Goal: Check status: Check status

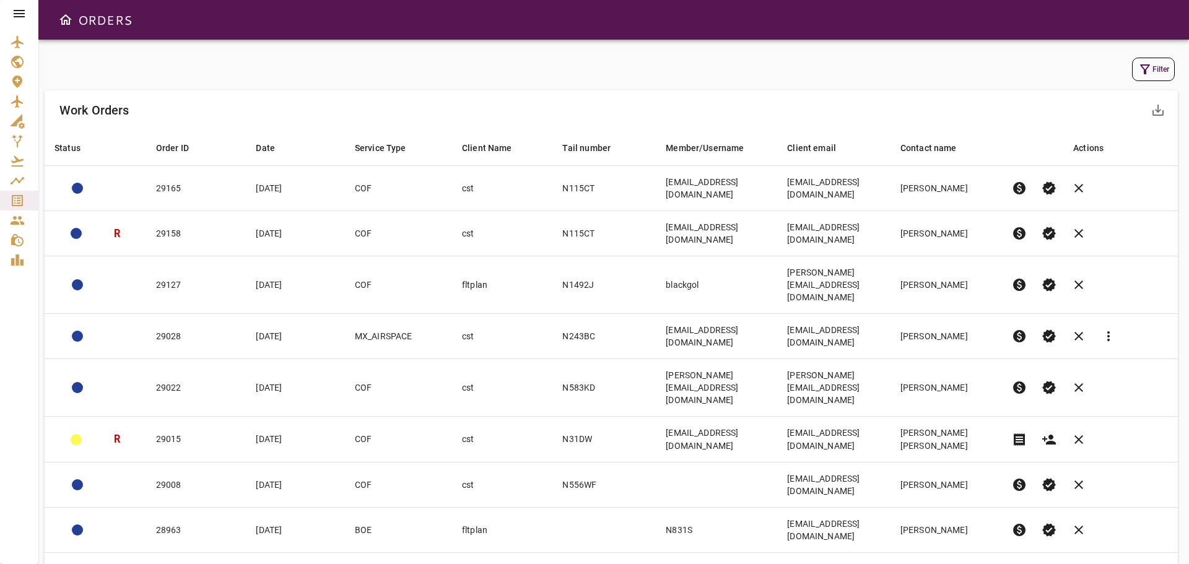
click at [1152, 71] on button "Filter" at bounding box center [1153, 70] width 43 height 24
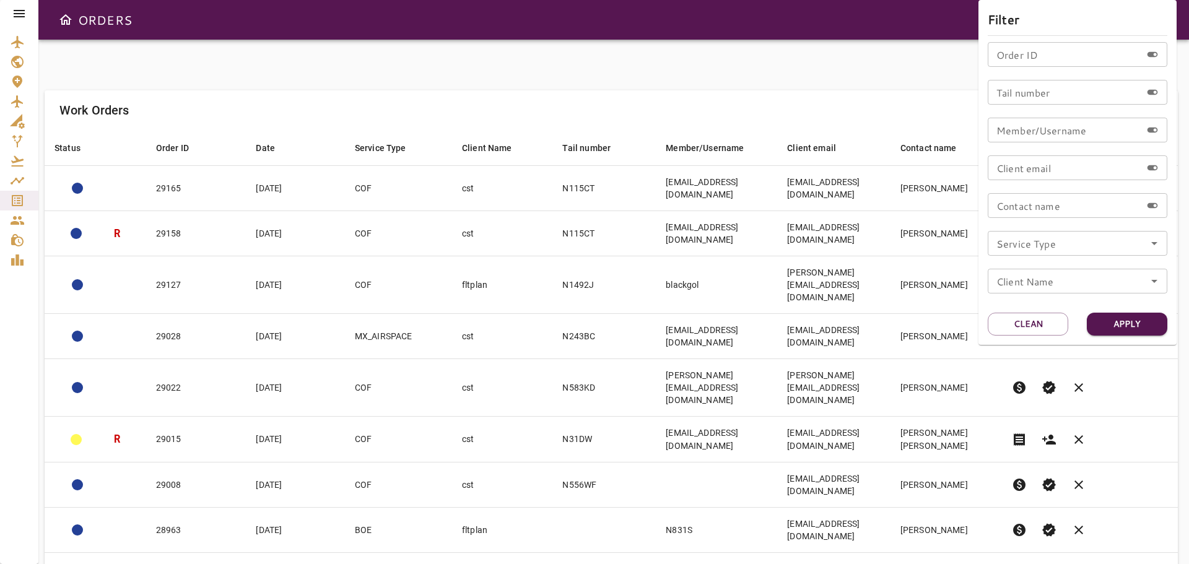
click at [1017, 61] on input "Order ID" at bounding box center [1065, 54] width 154 height 25
type input "*"
click at [18, 17] on div at bounding box center [594, 282] width 1189 height 564
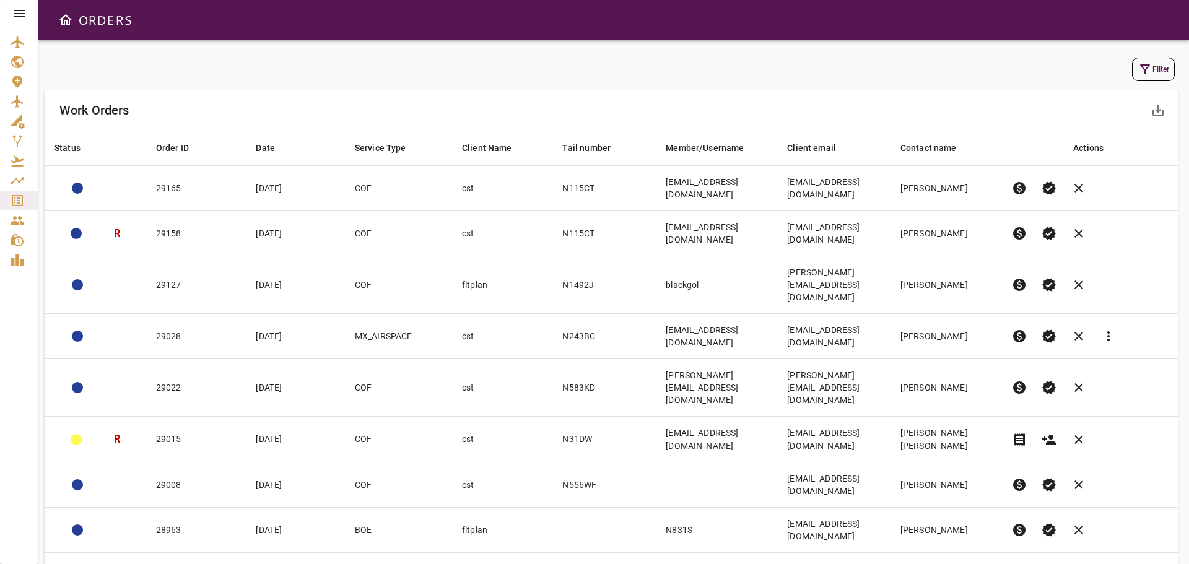
click at [19, 18] on icon at bounding box center [19, 13] width 15 height 15
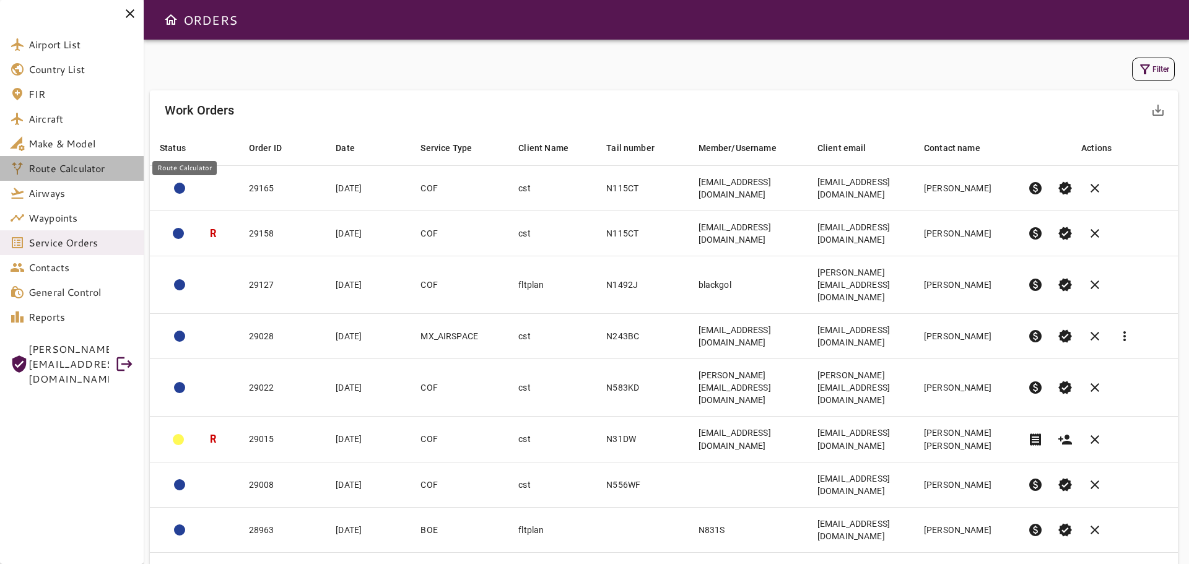
click at [66, 171] on span "Route Calculator" at bounding box center [80, 168] width 105 height 15
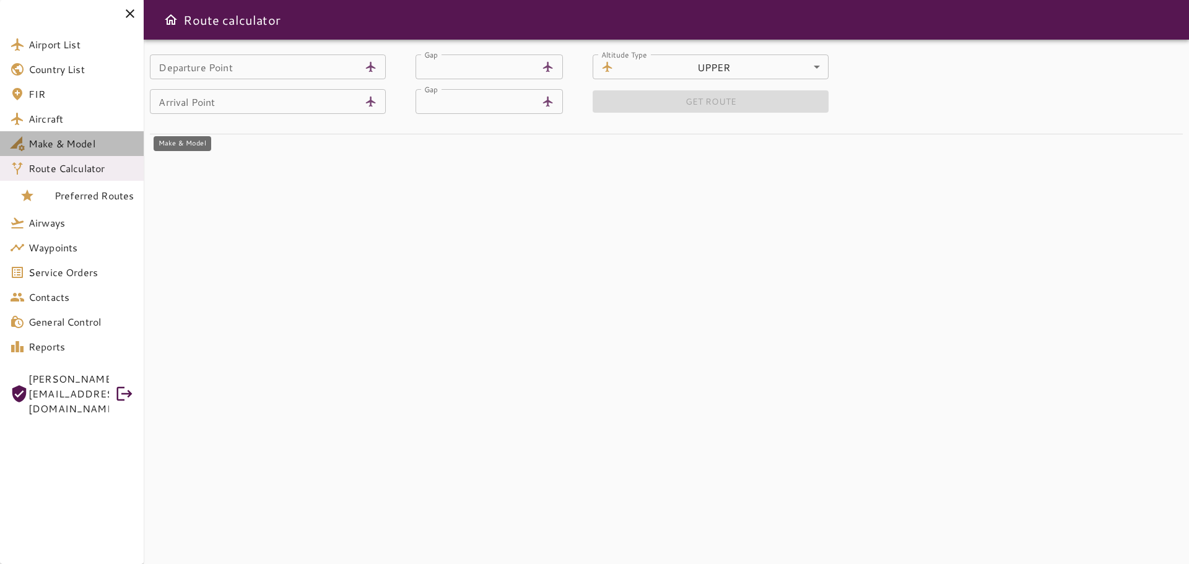
click at [61, 142] on span "Make & Model" at bounding box center [80, 143] width 105 height 15
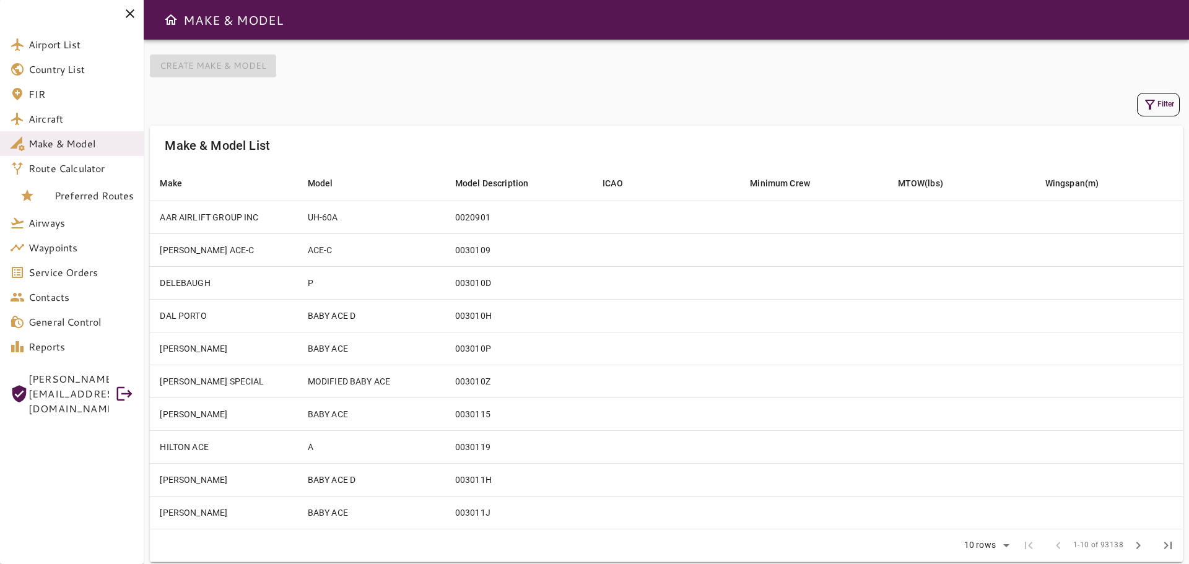
click at [130, 18] on icon at bounding box center [130, 13] width 15 height 15
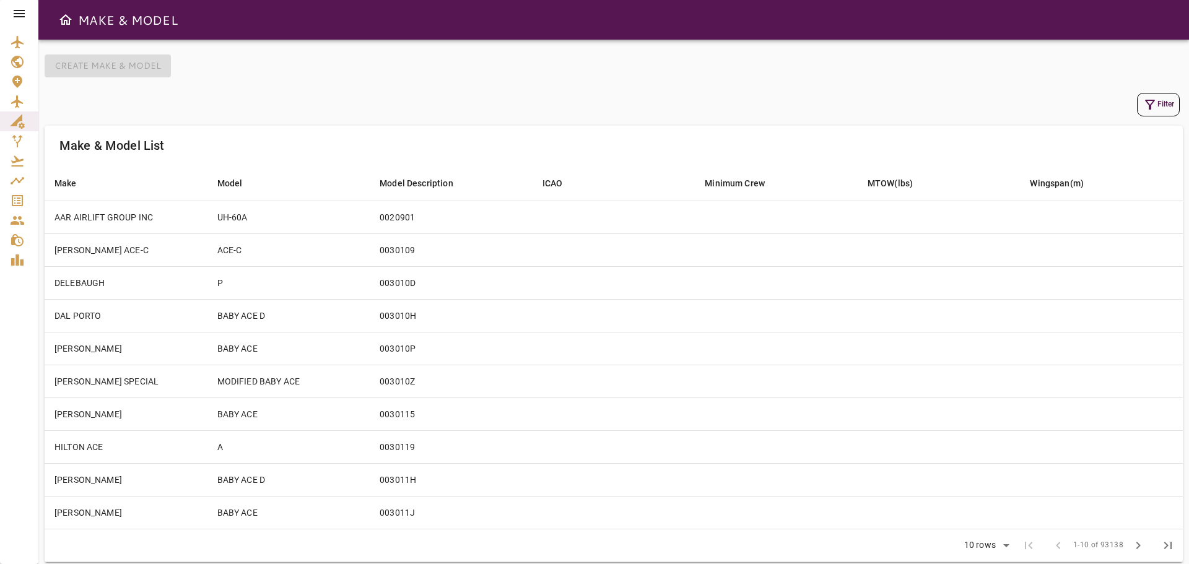
click at [18, 15] on icon at bounding box center [19, 13] width 15 height 15
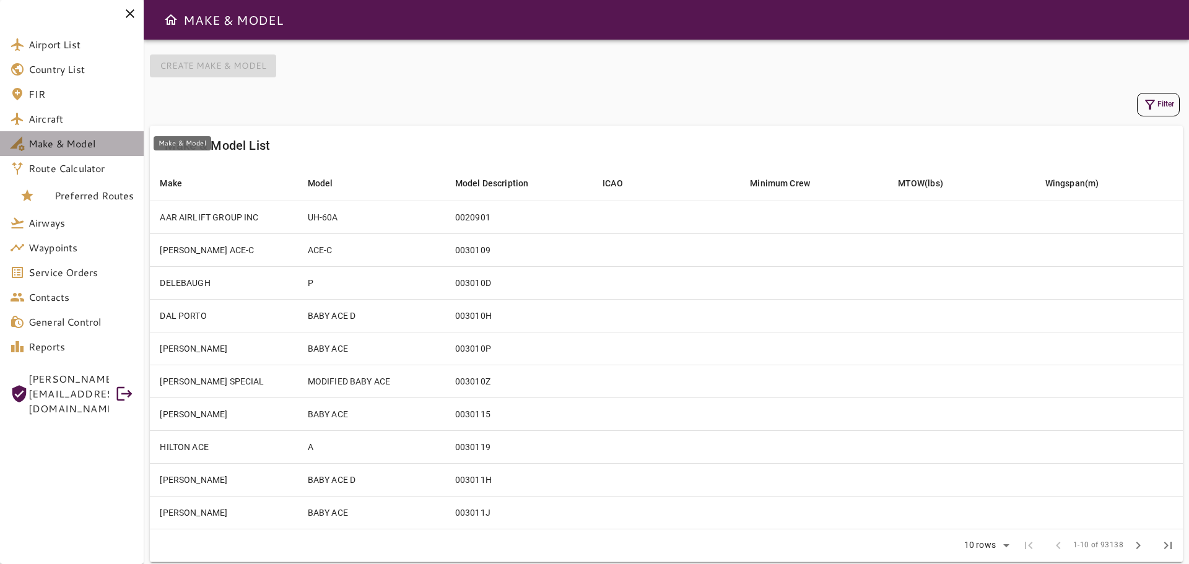
click at [71, 147] on span "Make & Model" at bounding box center [80, 143] width 105 height 15
click at [1156, 105] on icon "button" at bounding box center [1150, 104] width 15 height 15
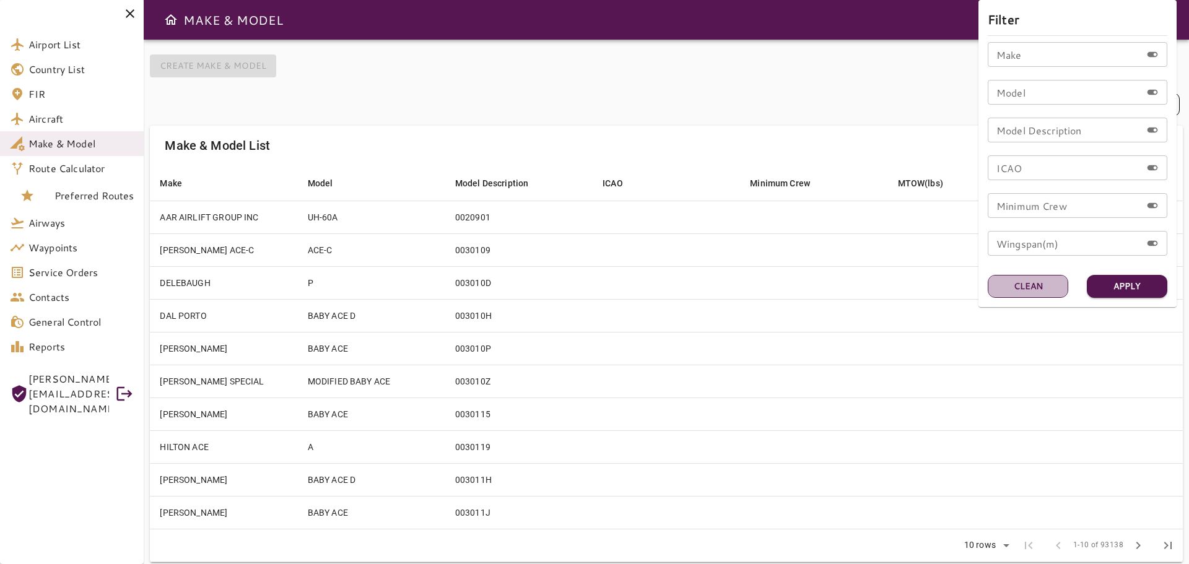
click at [1042, 288] on button "Clean" at bounding box center [1028, 286] width 81 height 23
click at [76, 168] on div at bounding box center [594, 282] width 1189 height 564
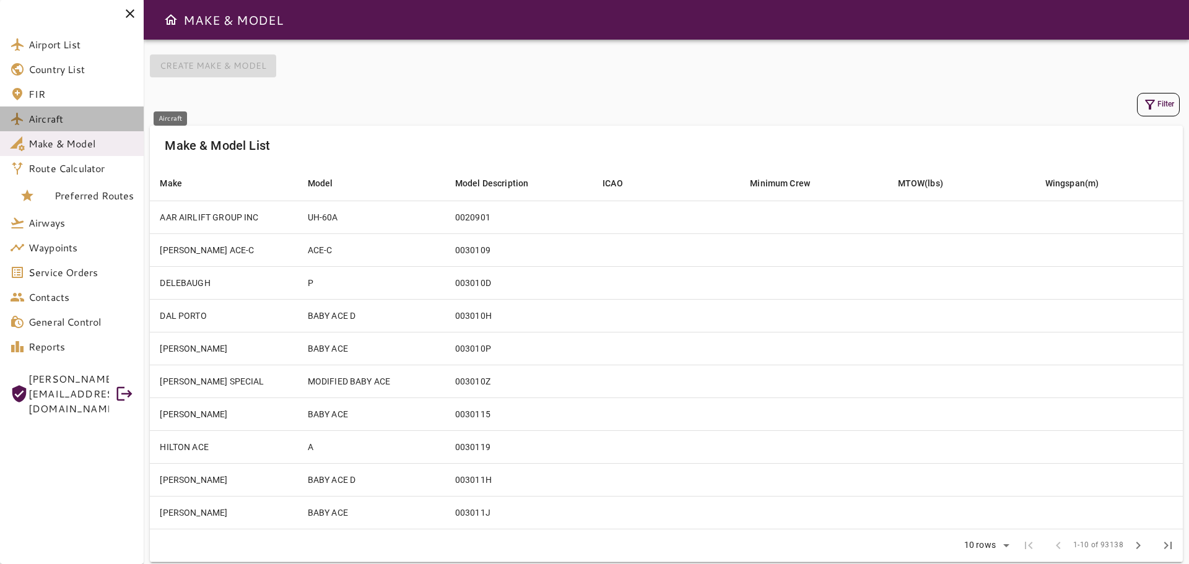
click at [61, 124] on span "Aircraft" at bounding box center [80, 118] width 105 height 15
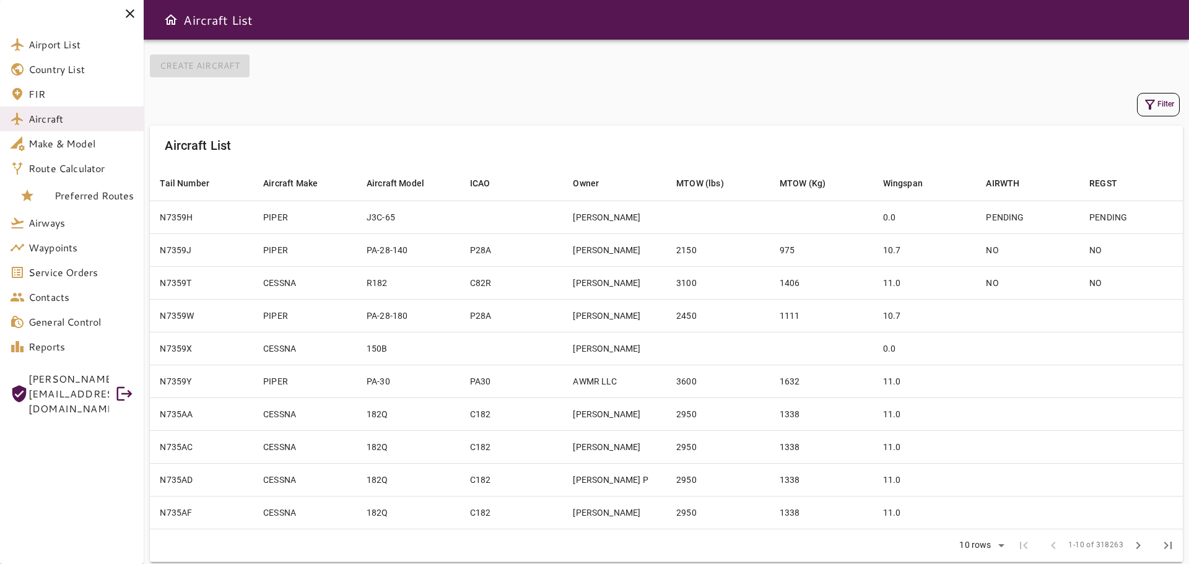
click at [145, 11] on div "Aircraft List" at bounding box center [666, 20] width 1045 height 40
click at [132, 14] on icon at bounding box center [130, 13] width 9 height 9
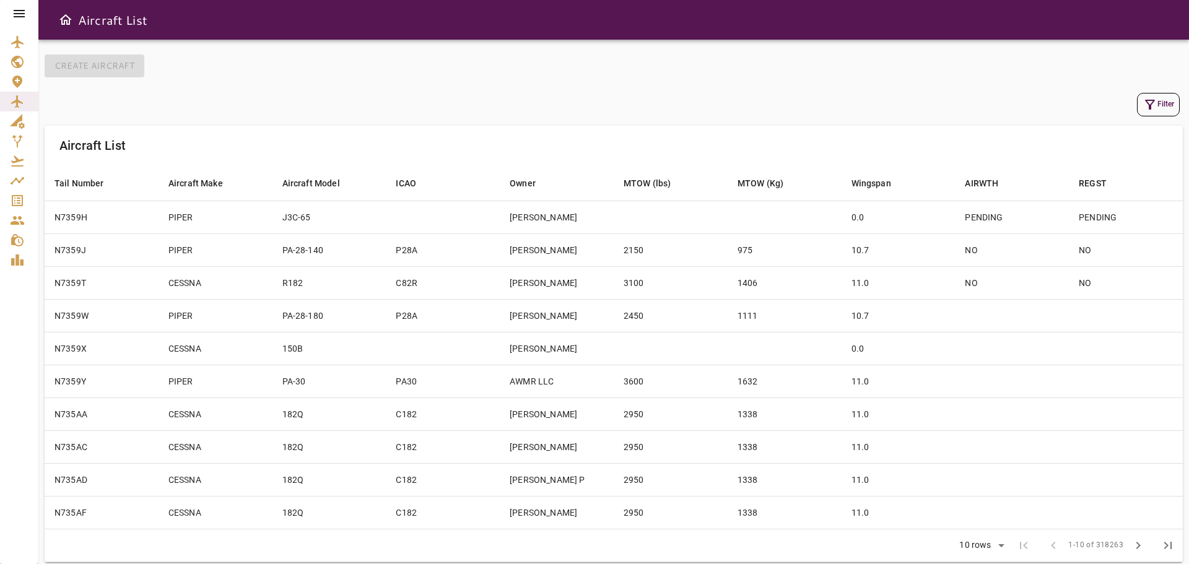
click at [16, 13] on icon at bounding box center [19, 13] width 11 height 7
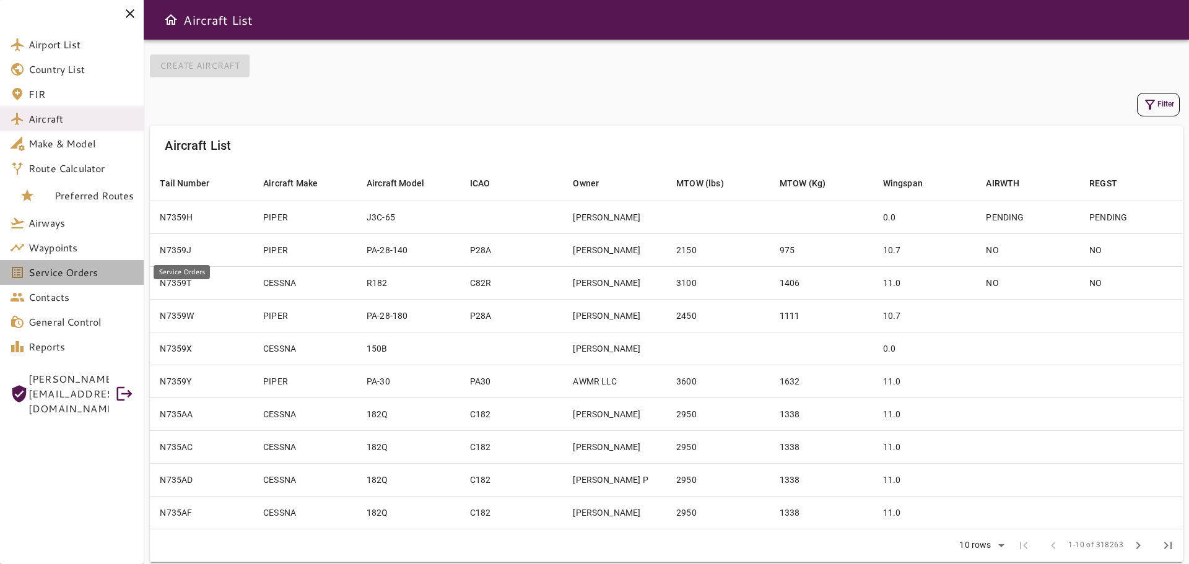
click at [67, 272] on span "Service Orders" at bounding box center [80, 272] width 105 height 15
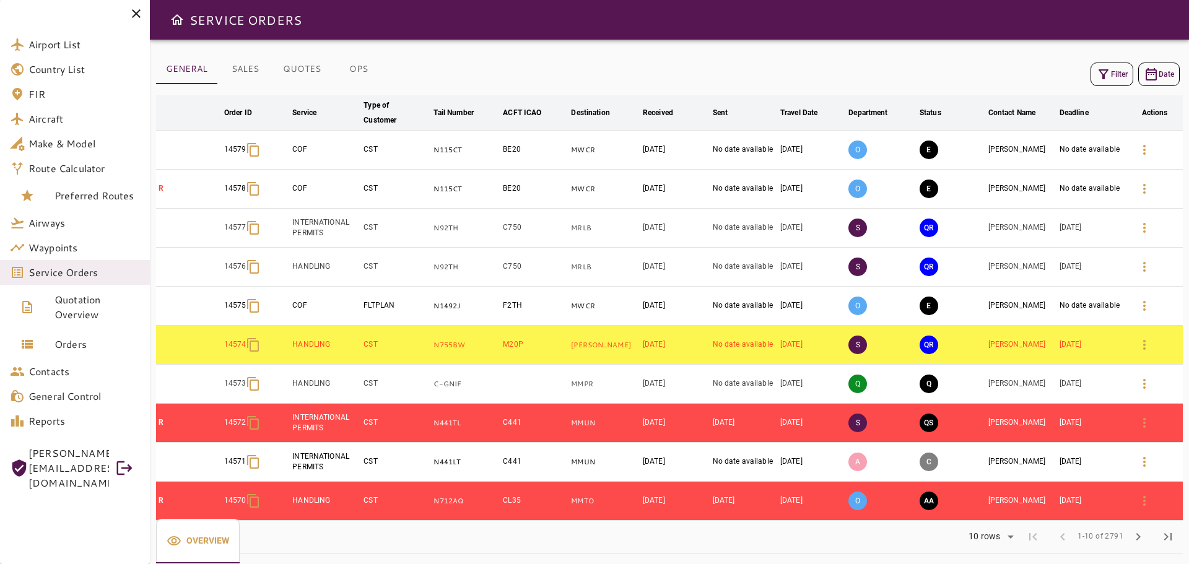
click at [1119, 73] on button "Filter" at bounding box center [1112, 75] width 43 height 24
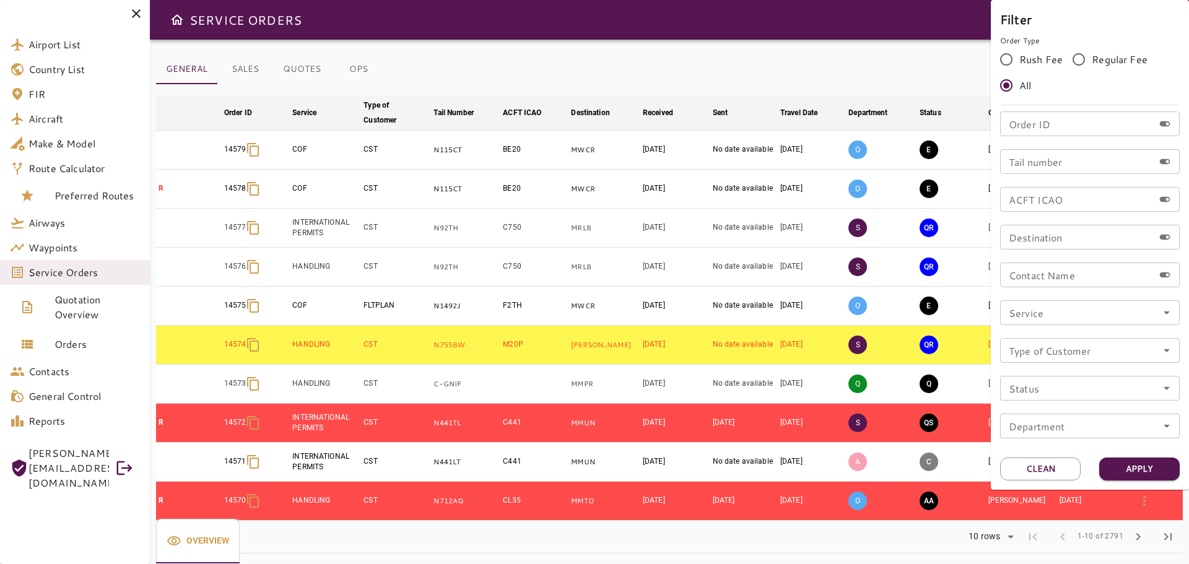
click at [1047, 133] on input "Order ID" at bounding box center [1077, 123] width 154 height 25
type input "******"
click at [1130, 468] on button "Apply" at bounding box center [1139, 469] width 81 height 23
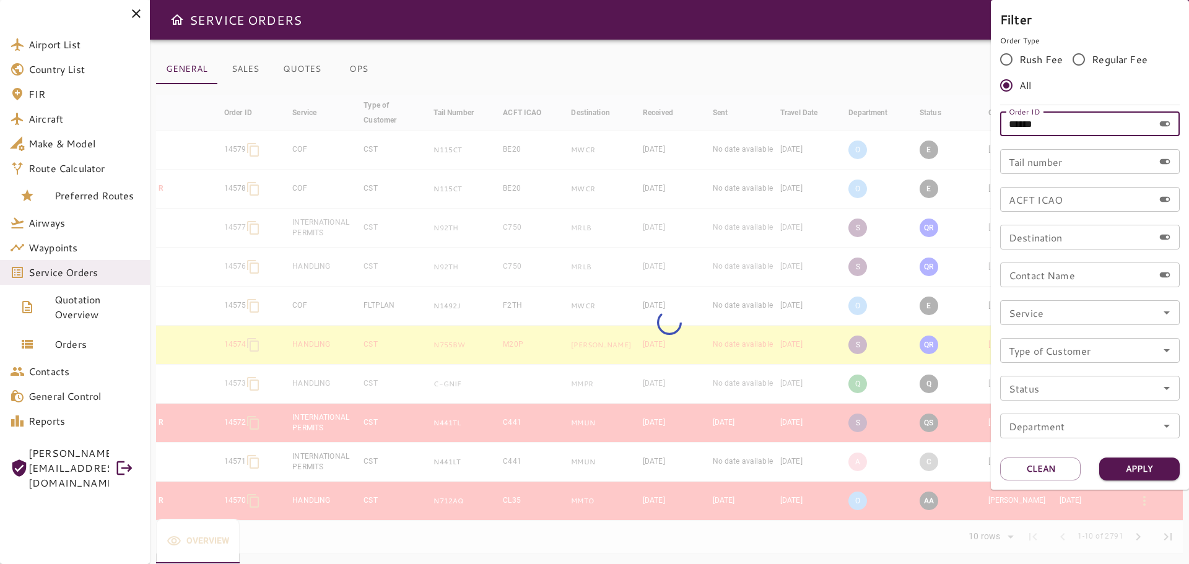
click at [1091, 126] on input "******" at bounding box center [1077, 123] width 154 height 25
click at [1031, 470] on button "Clean" at bounding box center [1040, 469] width 81 height 23
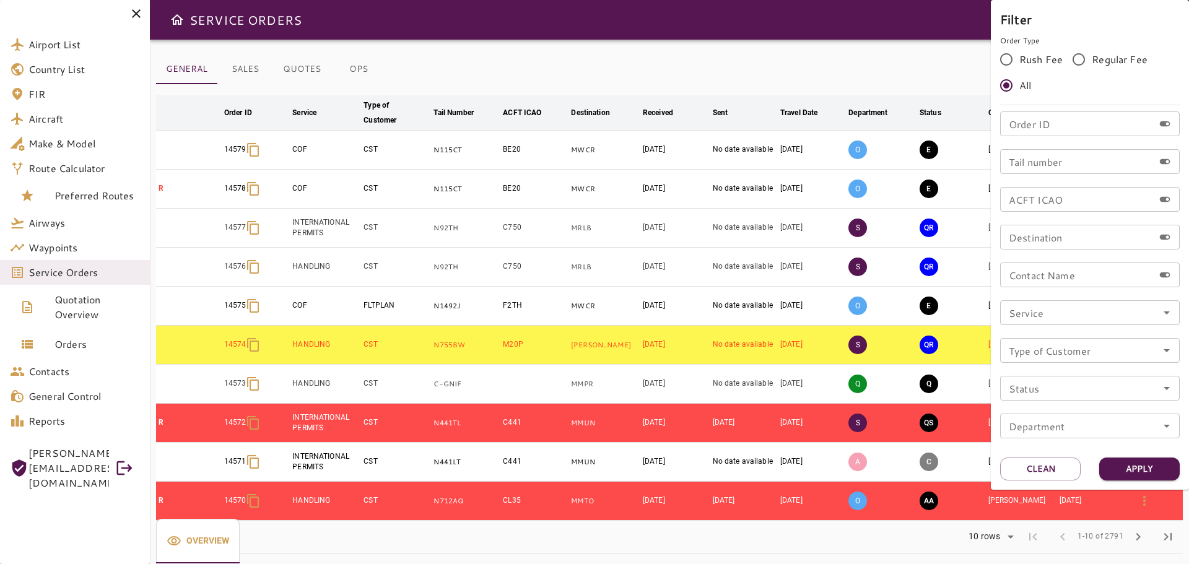
click at [1053, 166] on input "Tail number" at bounding box center [1077, 161] width 154 height 25
type input "******"
click at [1132, 472] on button "Apply" at bounding box center [1139, 469] width 81 height 23
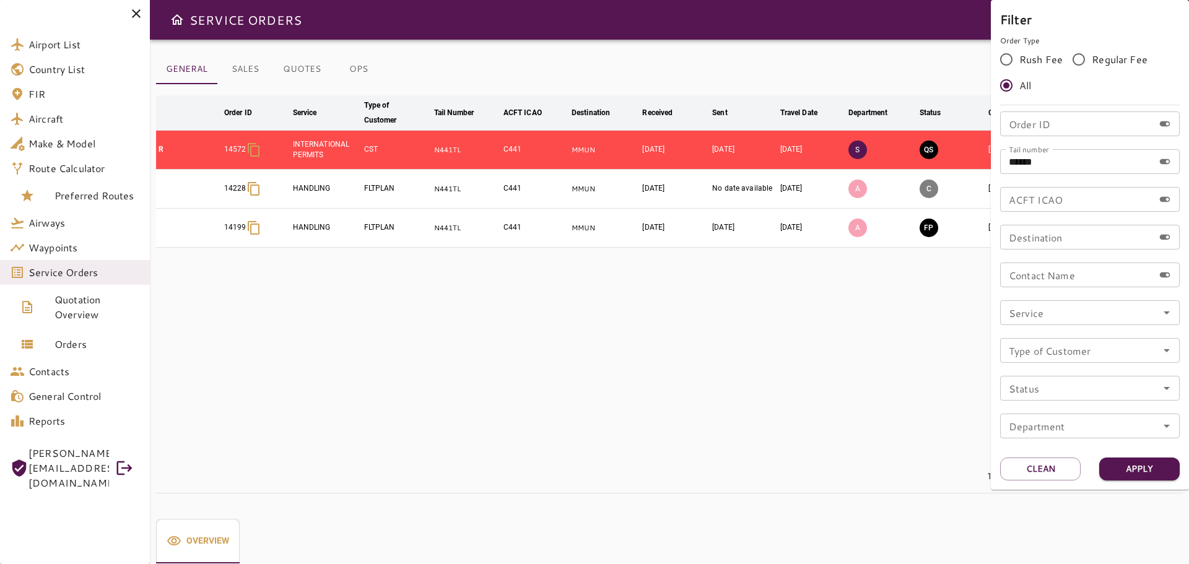
click at [565, 403] on div at bounding box center [594, 282] width 1189 height 564
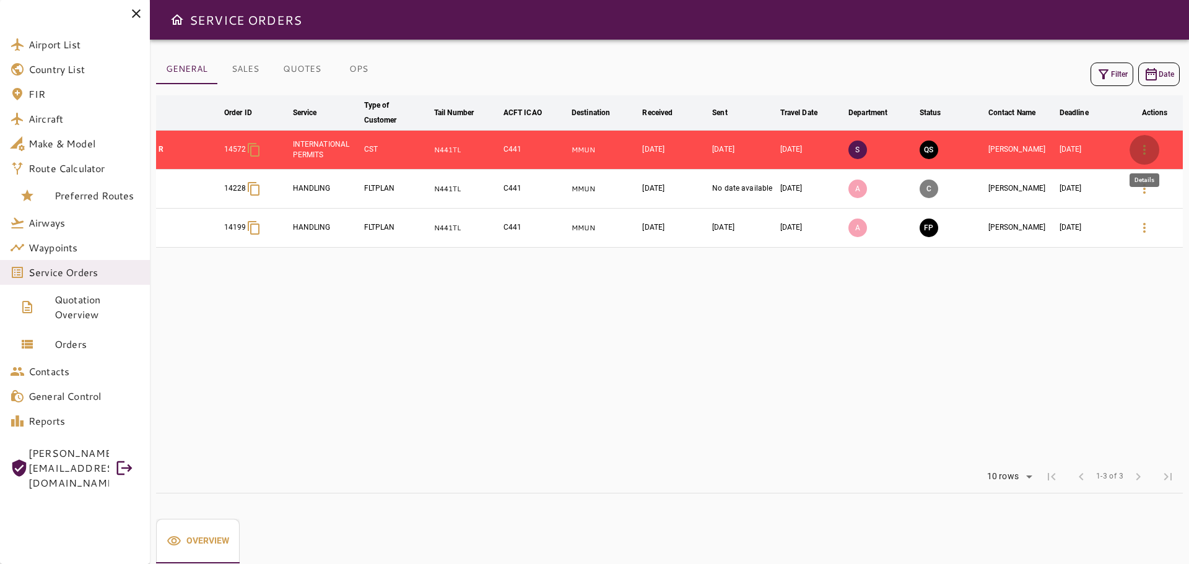
click at [1148, 152] on icon "button" at bounding box center [1144, 149] width 15 height 15
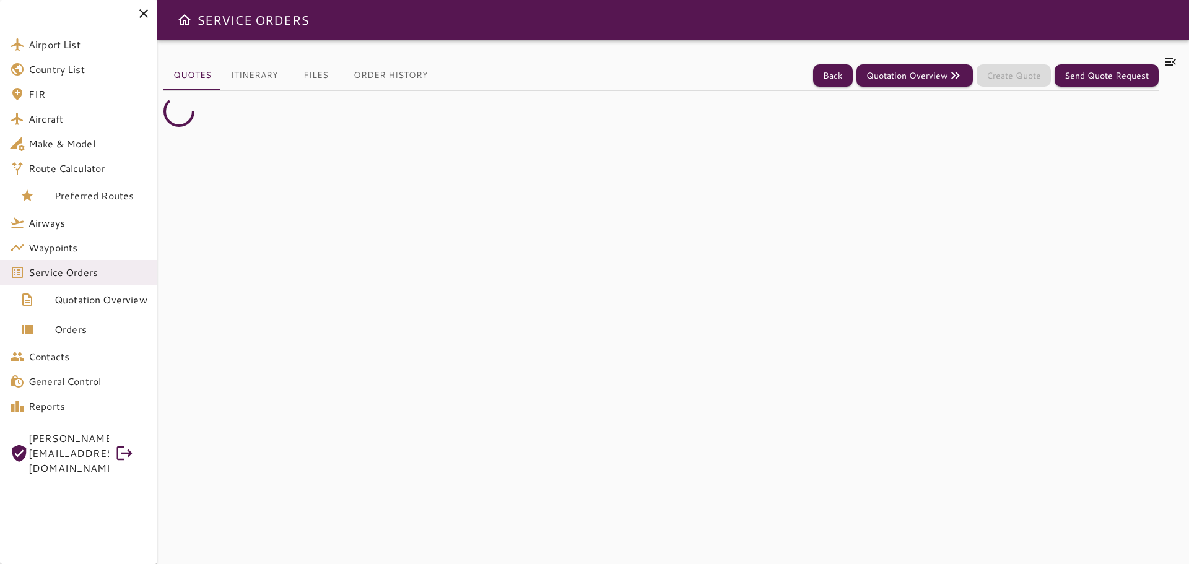
click at [1173, 64] on icon at bounding box center [1170, 61] width 15 height 15
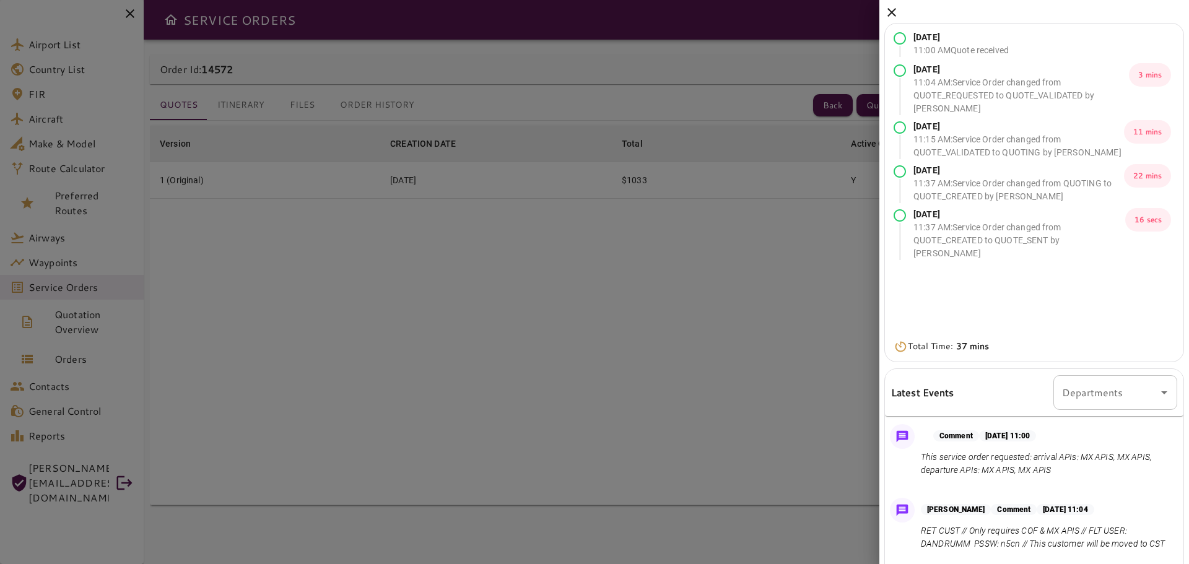
scroll to position [62, 0]
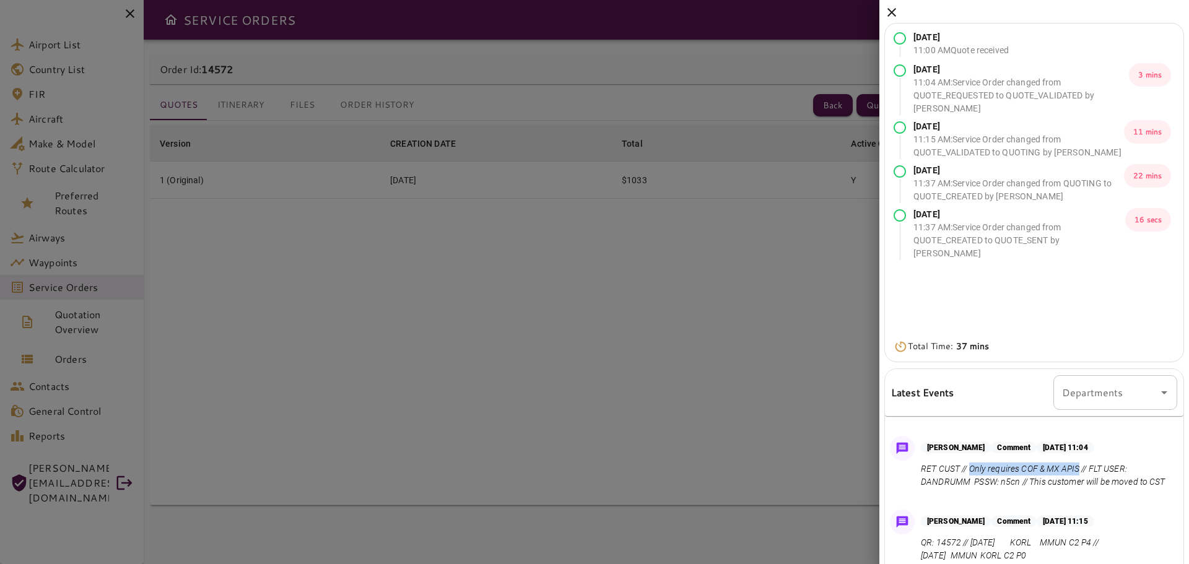
drag, startPoint x: 970, startPoint y: 469, endPoint x: 1080, endPoint y: 466, distance: 109.7
click at [1080, 466] on p "RET CUST // Only requires COF & MX APIS // FLT USER: DANDRUMM PSSW: n5cn // Thi…" at bounding box center [1046, 476] width 251 height 26
copy p "Only requires COF & MX APIS"
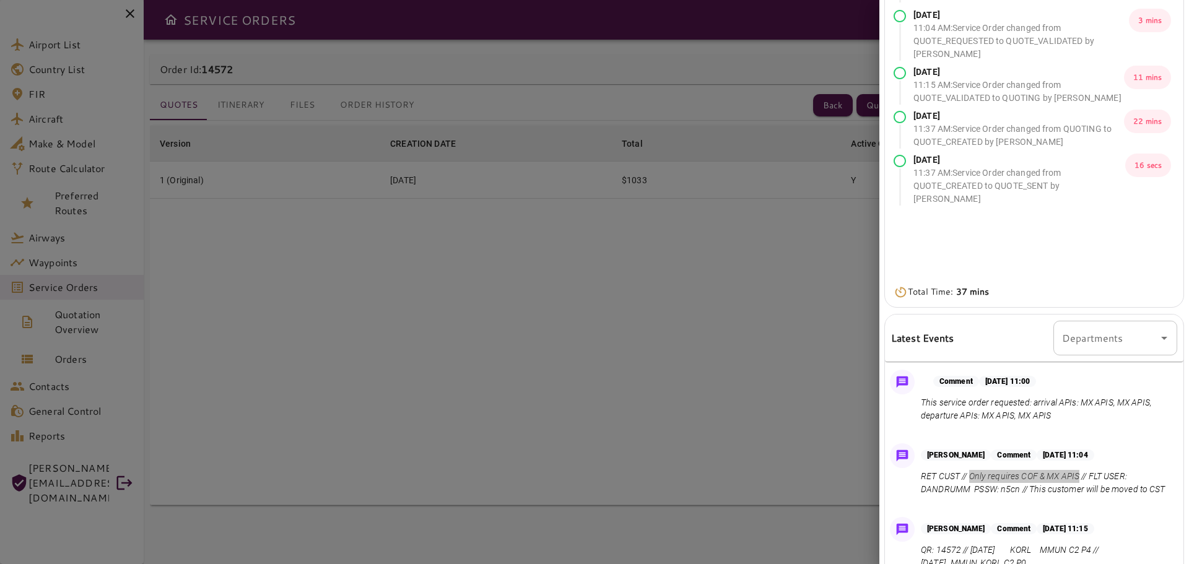
scroll to position [0, 0]
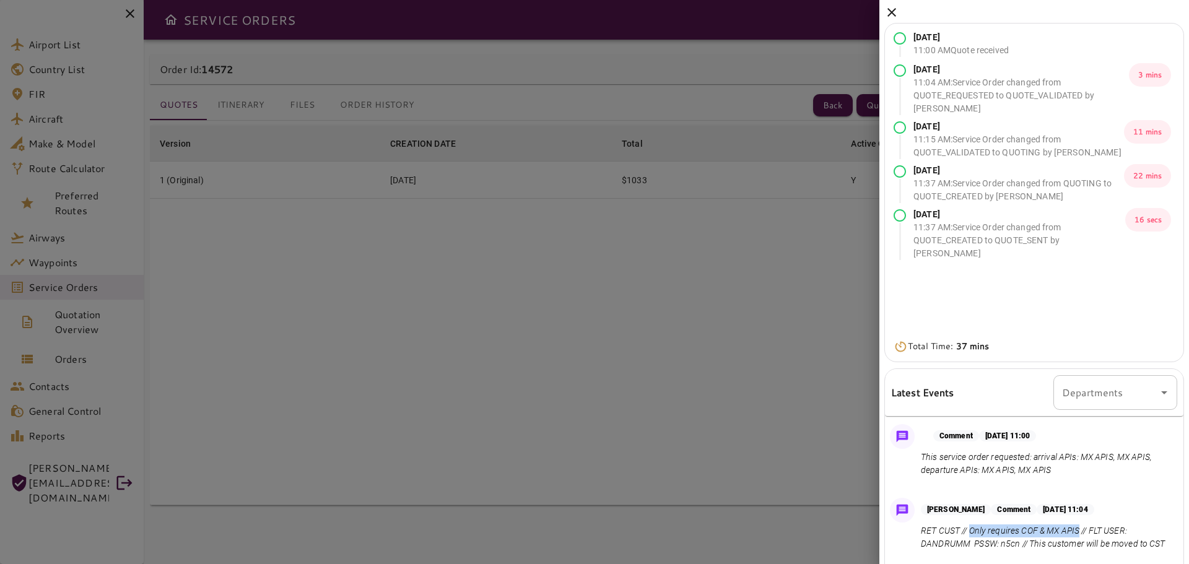
click at [899, 9] on icon at bounding box center [891, 12] width 15 height 15
